Goal: Transaction & Acquisition: Subscribe to service/newsletter

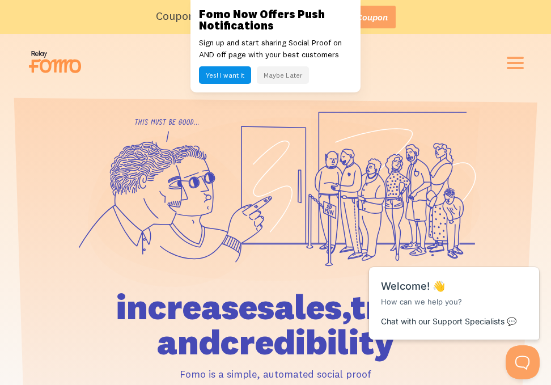
drag, startPoint x: 228, startPoint y: 72, endPoint x: 243, endPoint y: 84, distance: 19.4
click at [117, 72] on button "Yes! I want it" at bounding box center [225, 75] width 52 height 18
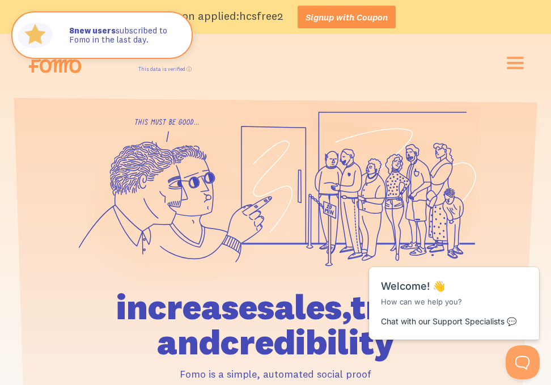
click at [117, 23] on link "Signup with Coupon" at bounding box center [347, 17] width 98 height 23
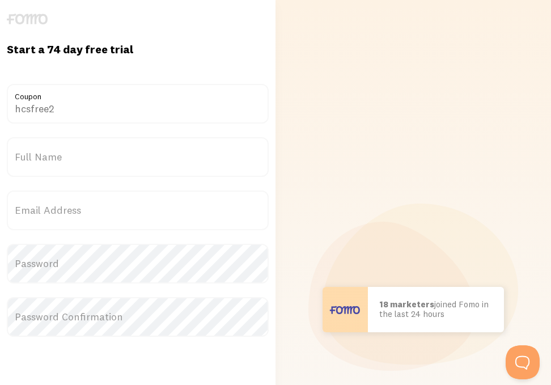
drag, startPoint x: 127, startPoint y: 154, endPoint x: 121, endPoint y: 159, distance: 7.6
click at [126, 154] on label "Full Name" at bounding box center [138, 157] width 262 height 40
click at [126, 154] on input "Full Name" at bounding box center [138, 157] width 262 height 40
click at [118, 162] on label "Full Name" at bounding box center [138, 157] width 262 height 40
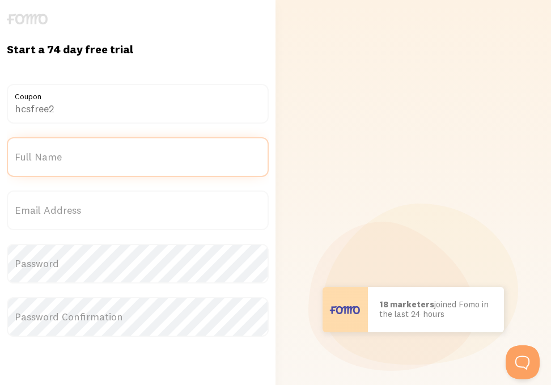
click at [118, 162] on input "Full Name" at bounding box center [138, 157] width 262 height 40
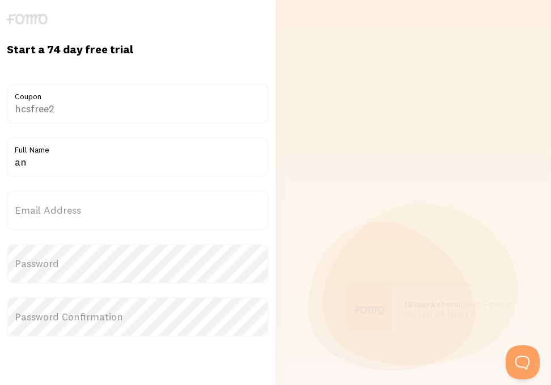
click at [66, 108] on input "hcsfree2" at bounding box center [138, 104] width 262 height 40
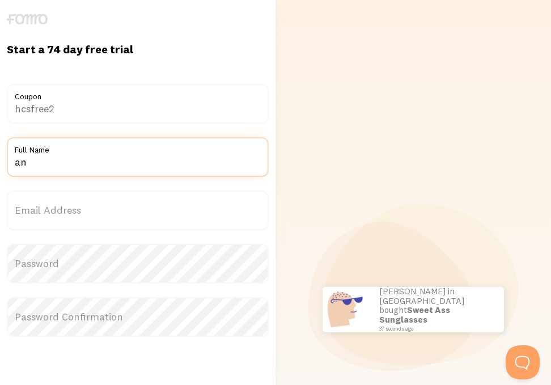
click at [92, 172] on input "an" at bounding box center [138, 157] width 262 height 40
type input "andy"
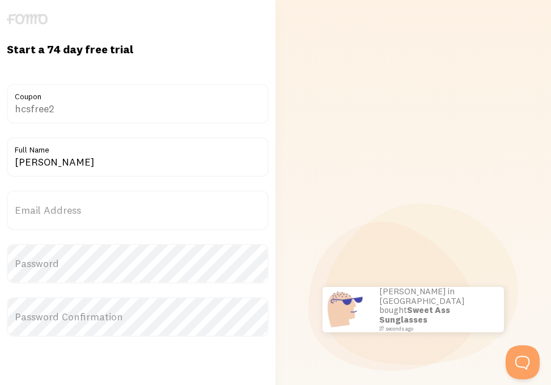
click at [70, 218] on label "Email Address" at bounding box center [138, 210] width 262 height 40
click at [70, 218] on input "Email Address" at bounding box center [138, 210] width 262 height 40
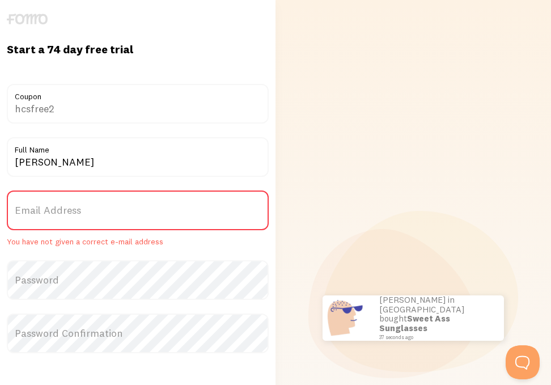
click at [73, 211] on label "Email Address" at bounding box center [138, 210] width 262 height 40
click at [73, 211] on input "Email Address" at bounding box center [138, 210] width 262 height 40
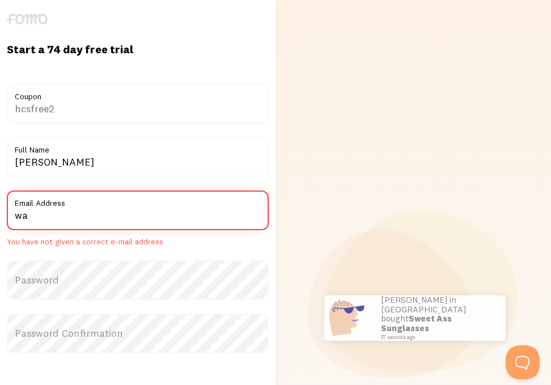
type input "WADROGAO37@gmail.com"
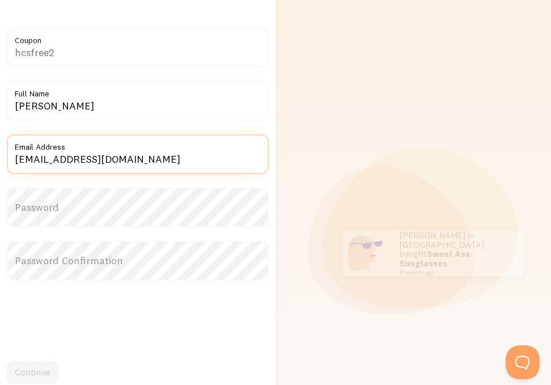
scroll to position [57, 0]
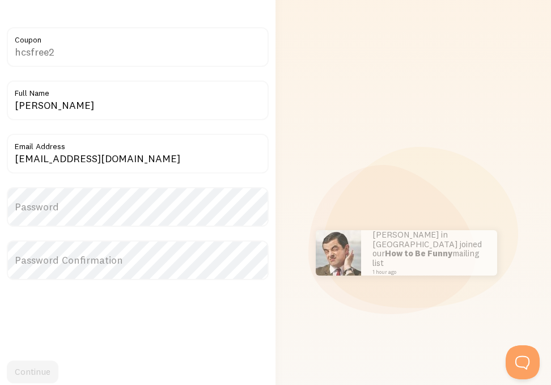
click at [89, 205] on label "Password" at bounding box center [138, 207] width 262 height 40
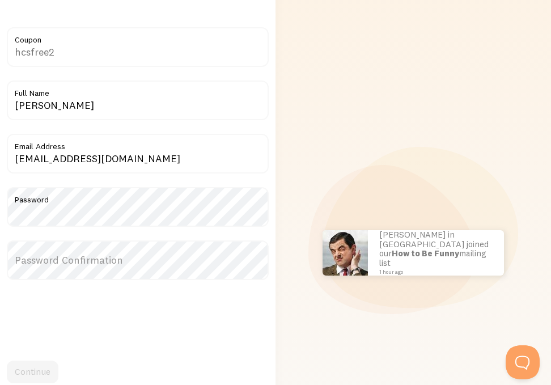
click at [51, 266] on label "Password Confirmation" at bounding box center [138, 260] width 262 height 40
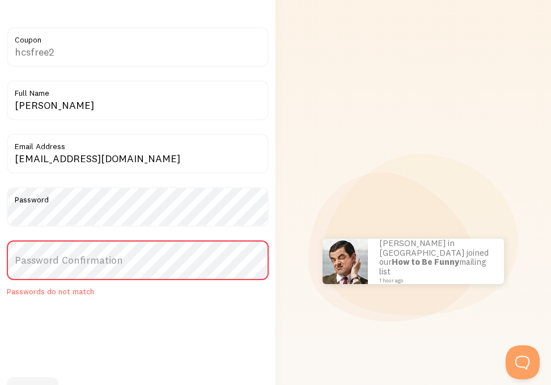
click at [53, 262] on label "Password Confirmation" at bounding box center [138, 260] width 262 height 40
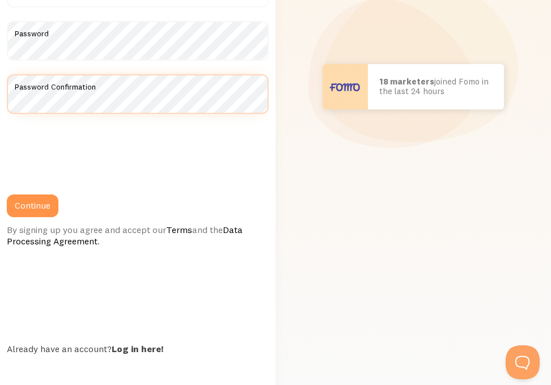
scroll to position [227, 0]
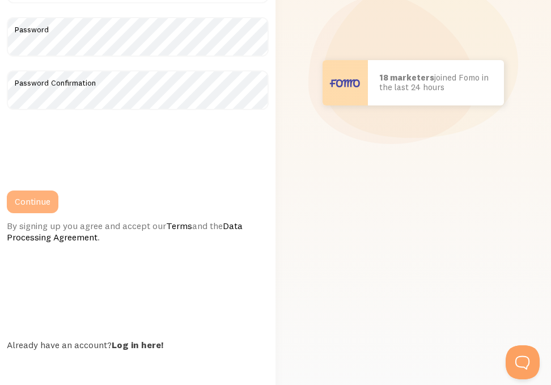
click at [38, 196] on button "Continue" at bounding box center [33, 201] width 52 height 23
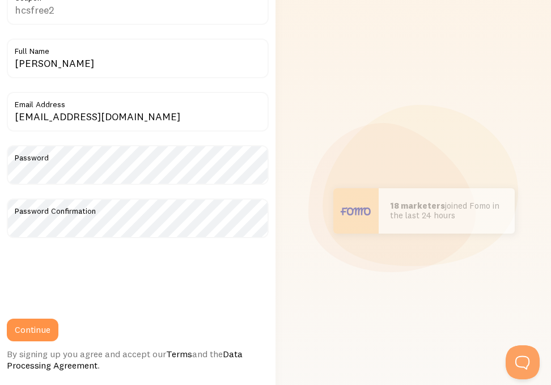
scroll to position [0, 0]
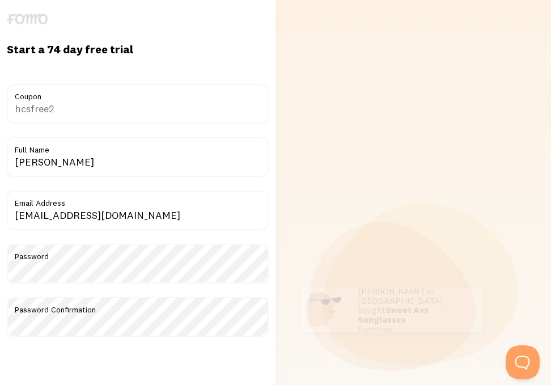
click at [36, 18] on img at bounding box center [27, 19] width 41 height 11
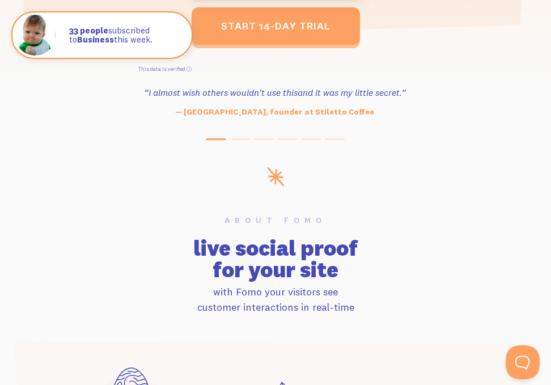
scroll to position [283, 0]
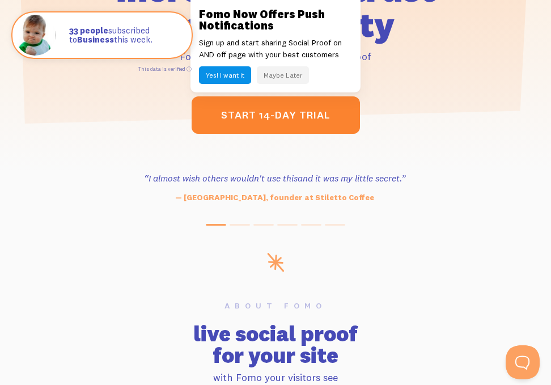
click at [315, 116] on link "start 14-day trial" at bounding box center [276, 114] width 168 height 37
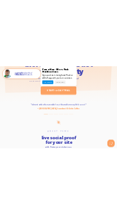
scroll to position [0, 0]
